Goal: Task Accomplishment & Management: Use online tool/utility

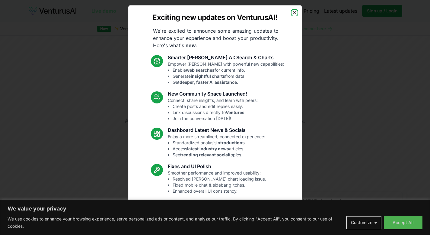
click at [292, 12] on icon "button" at bounding box center [294, 12] width 5 height 5
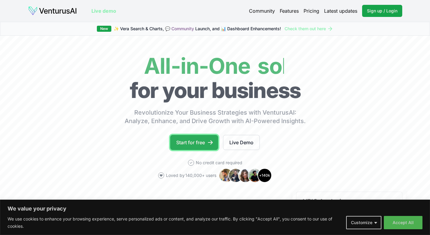
click at [187, 138] on link "Start for free" at bounding box center [194, 142] width 48 height 15
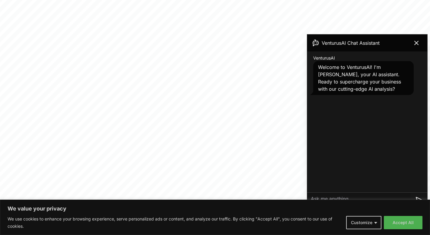
scroll to position [218, 0]
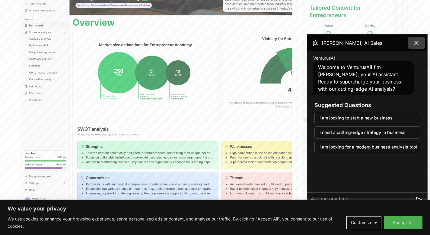
click at [421, 43] on button at bounding box center [416, 43] width 17 height 12
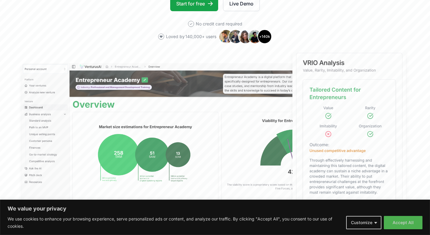
scroll to position [32, 0]
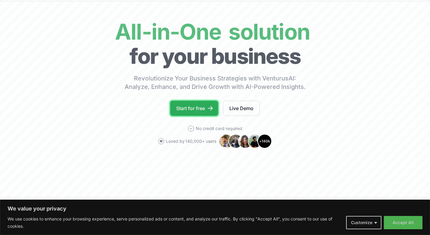
click at [196, 103] on link "Start for free" at bounding box center [194, 108] width 48 height 15
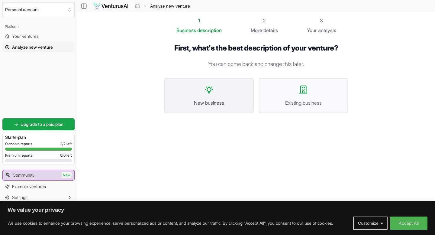
click at [213, 91] on icon at bounding box center [209, 90] width 10 height 10
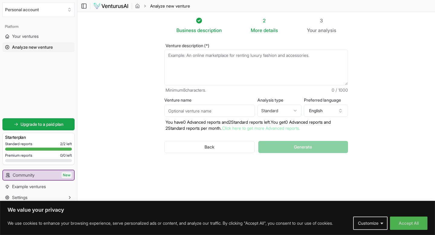
click at [217, 57] on textarea "Venture description (*)" at bounding box center [256, 68] width 184 height 36
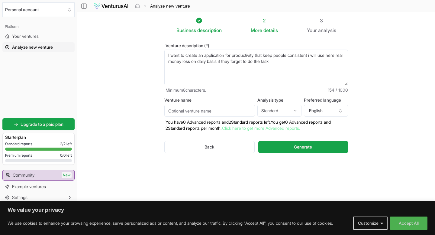
type textarea "I want to create an application for productivity that keep people consistent i …"
click at [288, 107] on html "We value your privacy We use cookies to enhance your browsing experience, serve…" at bounding box center [217, 117] width 435 height 235
click at [398, 138] on html "We value your privacy We use cookies to enhance your browsing experience, serve…" at bounding box center [217, 117] width 435 height 235
click at [196, 111] on input "Venture name" at bounding box center [209, 110] width 91 height 12
type input "abhyas"
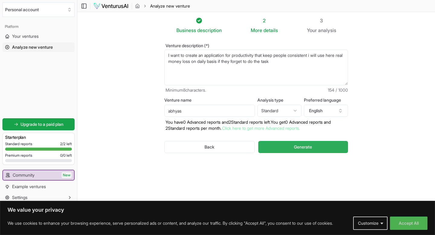
click at [309, 152] on button "Generate" at bounding box center [303, 147] width 90 height 12
